Goal: Information Seeking & Learning: Understand process/instructions

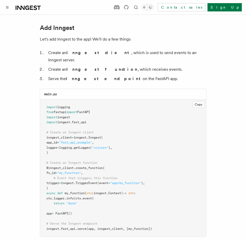
scroll to position [312, 0]
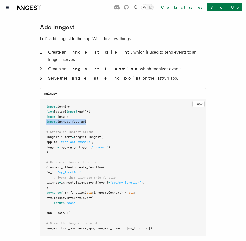
drag, startPoint x: 92, startPoint y: 113, endPoint x: 29, endPoint y: 116, distance: 63.0
copy span "import inngest . fast_api"
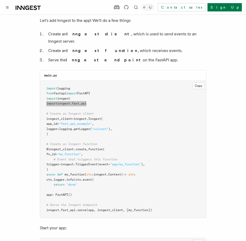
scroll to position [338, 0]
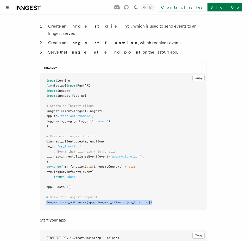
drag, startPoint x: 164, startPoint y: 194, endPoint x: 34, endPoint y: 198, distance: 130.7
copy span "inngest . fast_api . serve (app, inngest_client, [my_function])"
click at [155, 197] on pre "import logging from fastapi import FastAPI import inngest import inngest . fast…" at bounding box center [123, 141] width 166 height 137
click at [152, 201] on span "(app, inngest_client, [my_function])" at bounding box center [119, 203] width 66 height 4
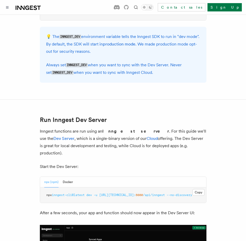
scroll to position [599, 0]
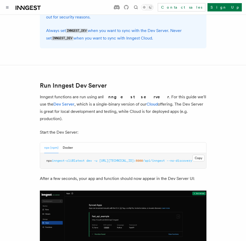
click at [169, 159] on span "--no-discovery" at bounding box center [180, 161] width 26 height 4
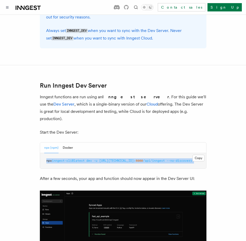
click at [169, 159] on span "--no-discovery" at bounding box center [180, 161] width 26 height 4
drag, startPoint x: 163, startPoint y: 146, endPoint x: 103, endPoint y: 146, distance: 60.1
click at [103, 159] on span "npx inngest-cli@latest dev -u [URL][TECHNICAL_ID]: 8000 /api/inngest --no-disco…" at bounding box center [119, 161] width 146 height 4
copy span "[URL][TECHNICAL_ID]: 8000 /api/inngest"
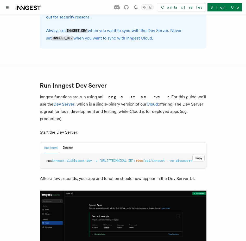
click at [172, 159] on span "--no-discovery" at bounding box center [180, 161] width 26 height 4
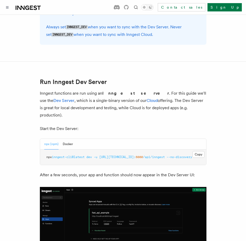
scroll to position [573, 0]
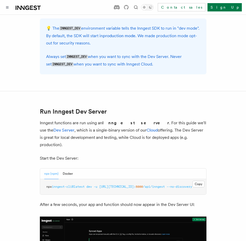
click at [113, 109] on article "Quick start Python Quick Start This guide will teach you how to add Inngest to …" at bounding box center [122, 74] width 233 height 1252
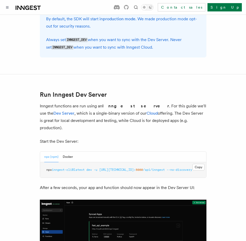
scroll to position [599, 0]
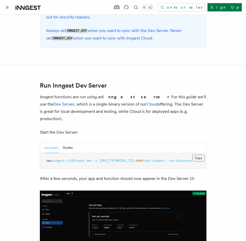
click at [201, 155] on button "Copy Copied" at bounding box center [198, 158] width 12 height 7
